Goal: Navigation & Orientation: Find specific page/section

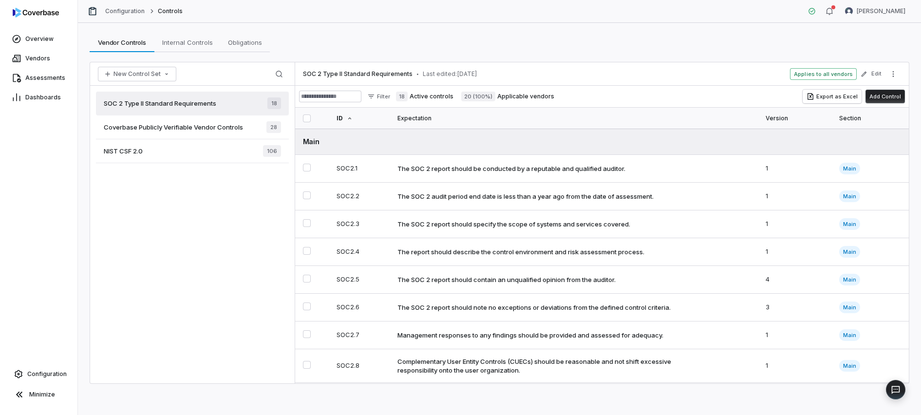
scroll to position [14, 0]
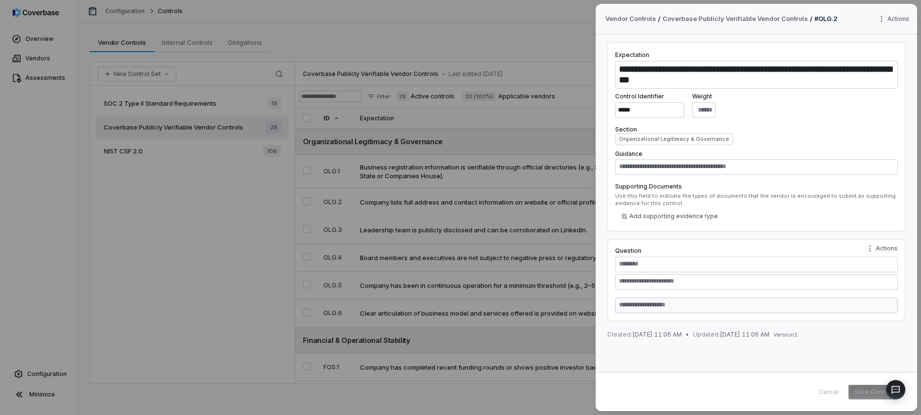
click at [475, 48] on div "**********" at bounding box center [460, 207] width 921 height 415
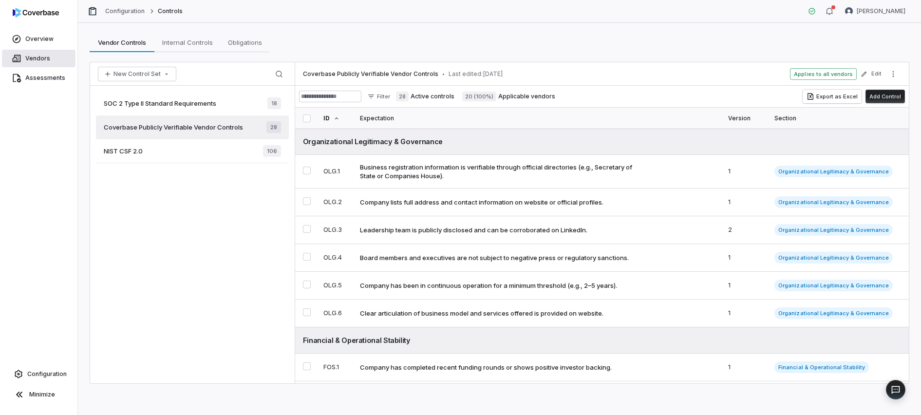
click at [52, 60] on link "Vendors" at bounding box center [39, 59] width 74 height 18
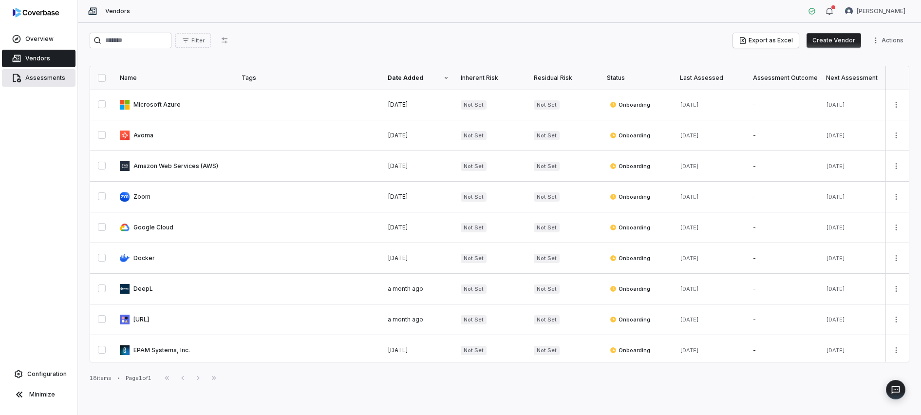
click at [54, 81] on span "Assessments" at bounding box center [45, 78] width 40 height 8
